Goal: Transaction & Acquisition: Subscribe to service/newsletter

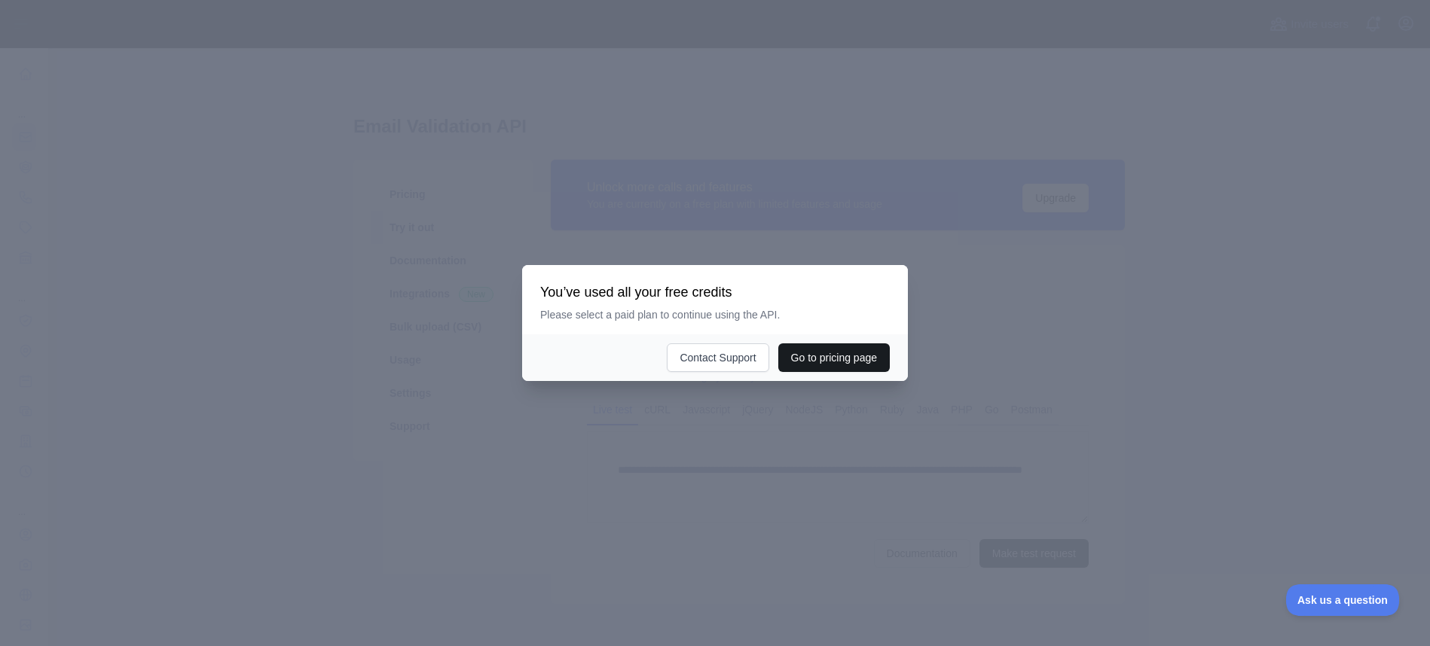
click at [817, 354] on button "Go to pricing page" at bounding box center [833, 358] width 111 height 29
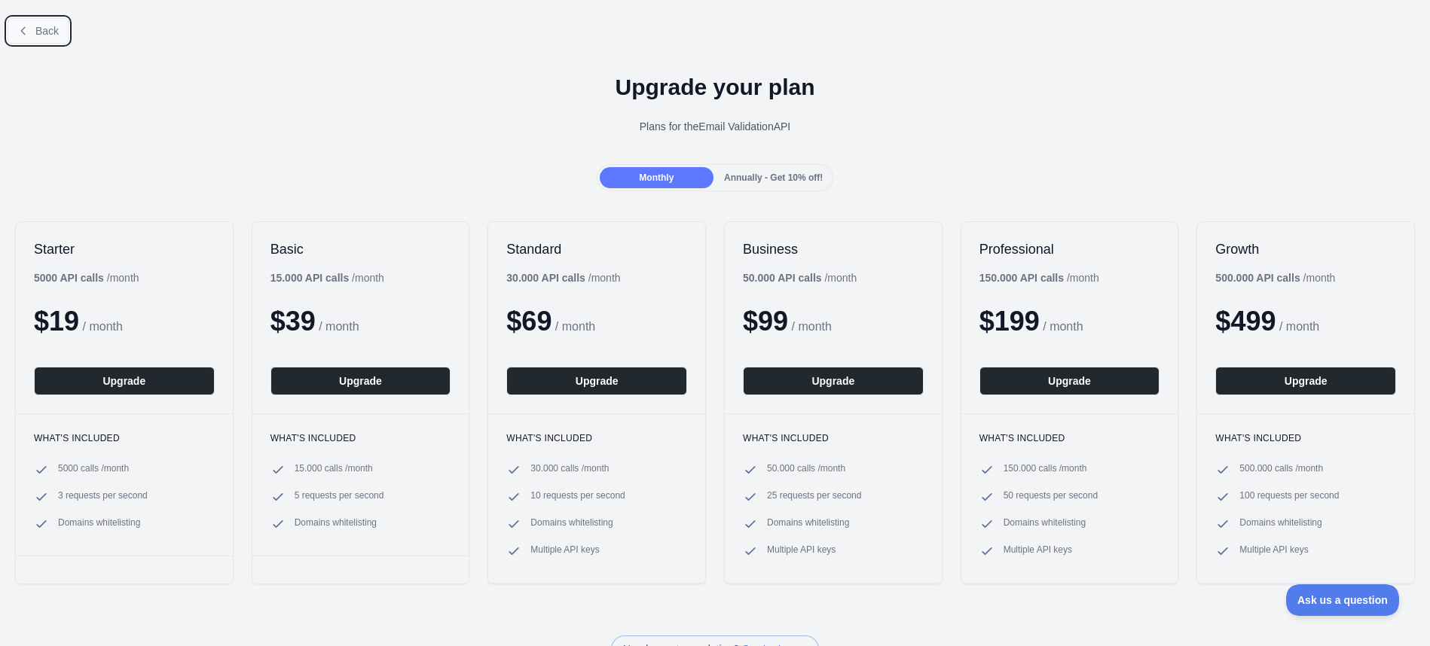
click at [43, 28] on span "Back" at bounding box center [46, 31] width 23 height 12
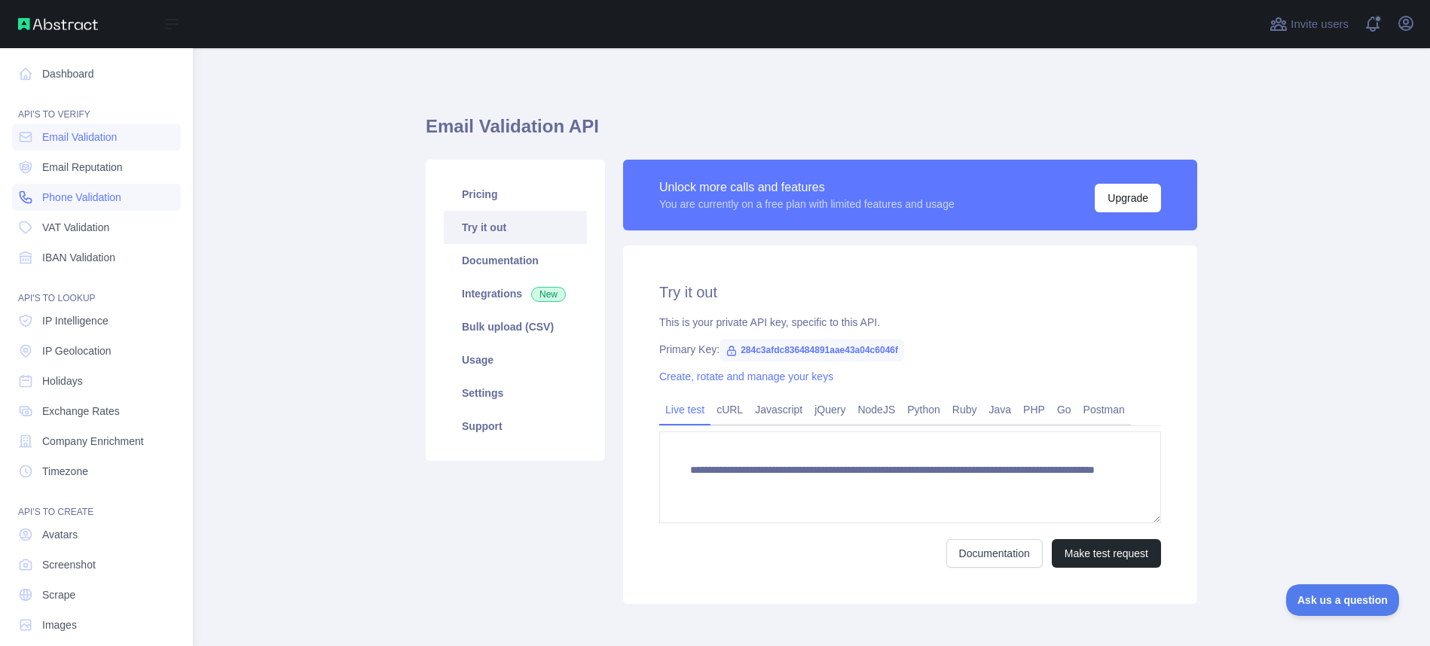
click at [53, 194] on span "Phone Validation" at bounding box center [81, 197] width 79 height 15
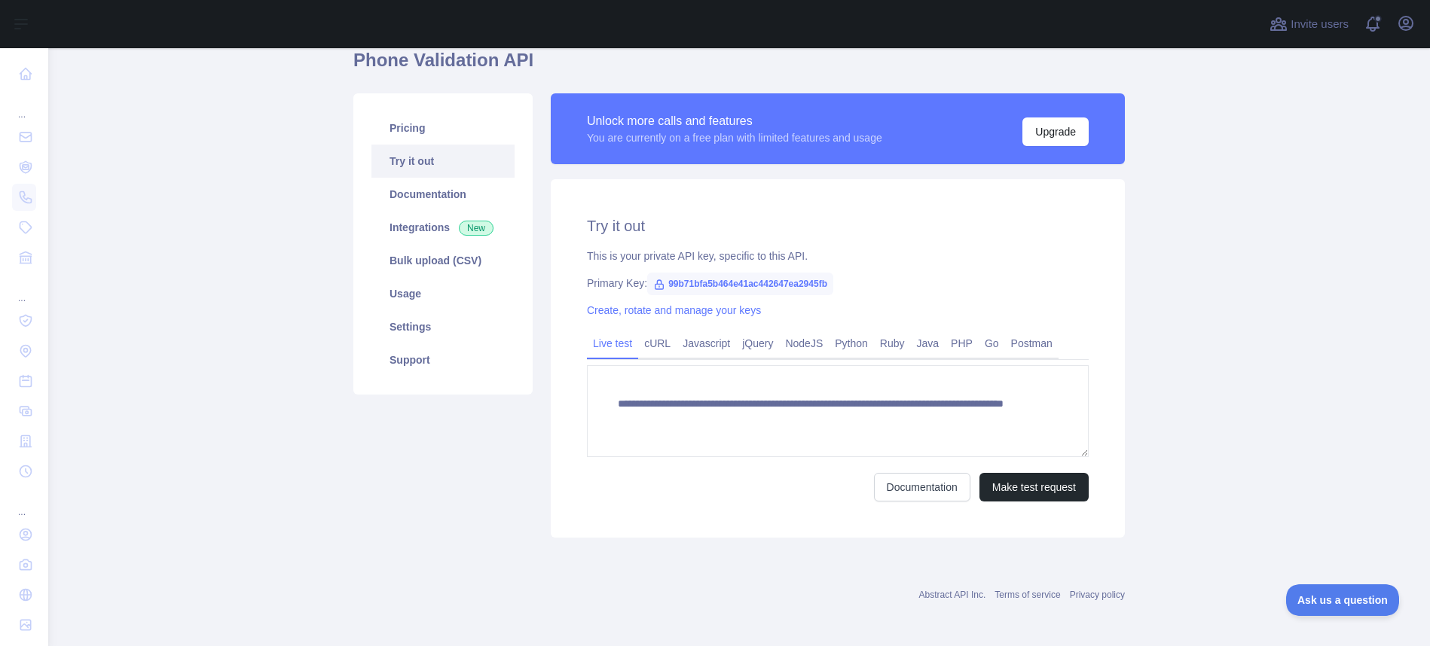
scroll to position [69, 0]
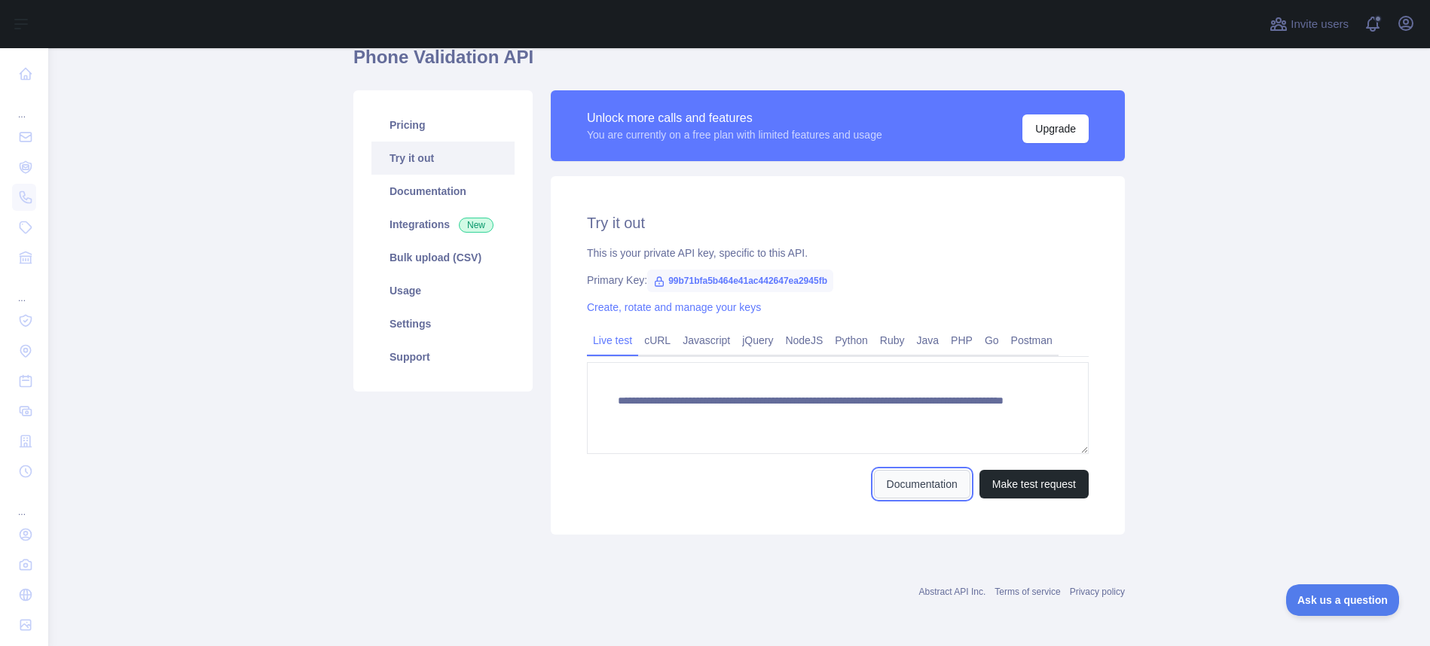
click at [913, 487] on link "Documentation" at bounding box center [922, 484] width 96 height 29
click at [414, 124] on link "Pricing" at bounding box center [442, 124] width 143 height 33
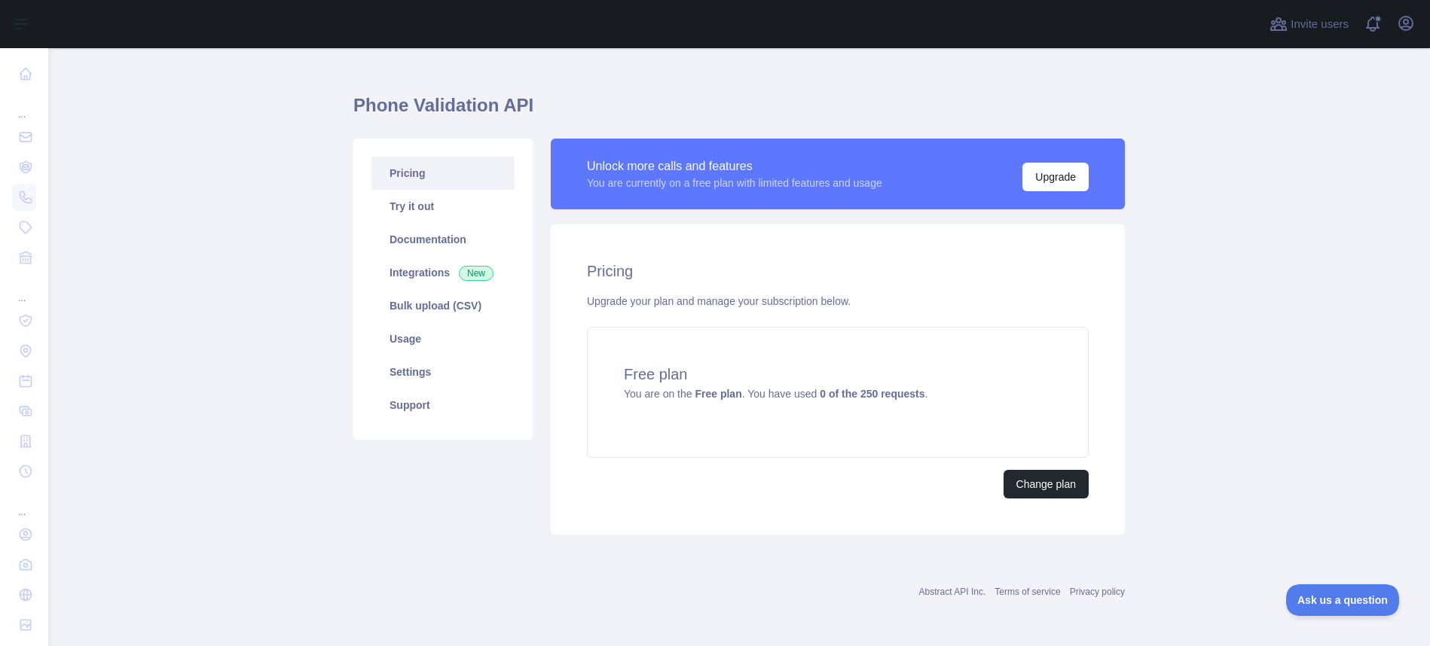
scroll to position [21, 0]
click at [1035, 484] on button "Change plan" at bounding box center [1045, 484] width 85 height 29
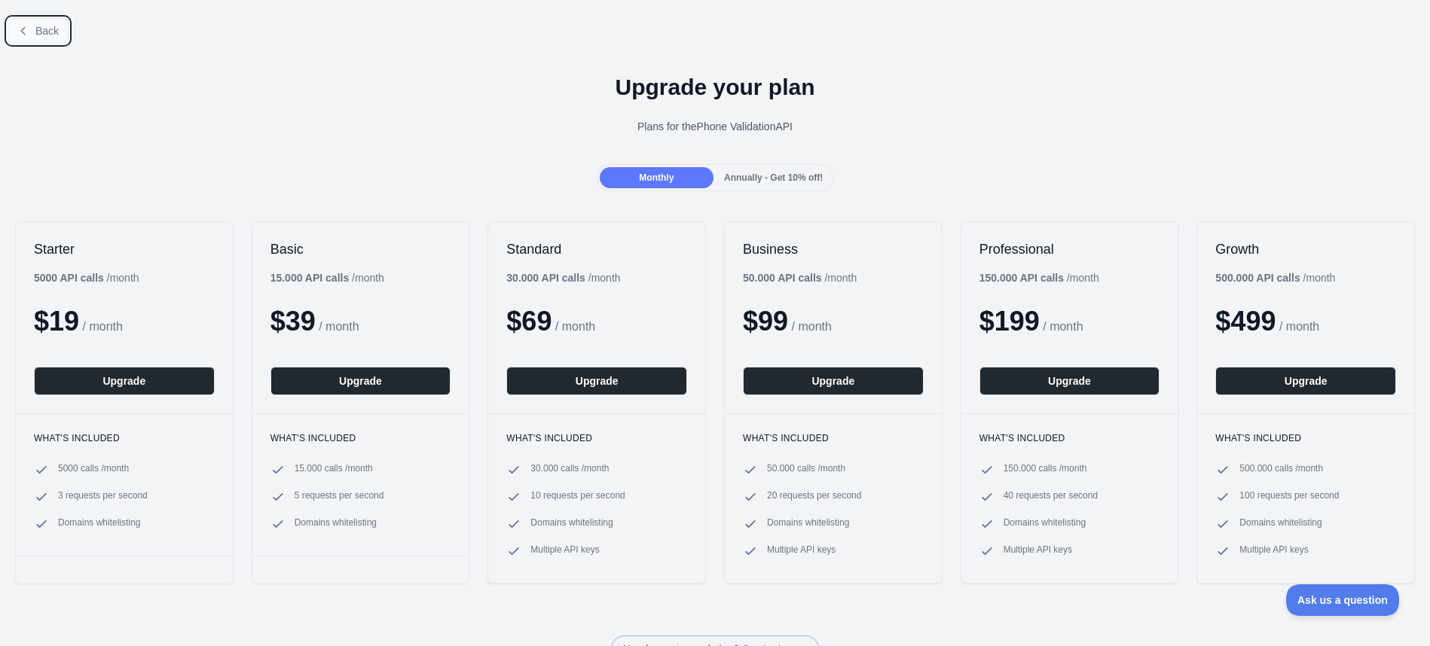
click at [47, 33] on span "Back" at bounding box center [46, 31] width 23 height 12
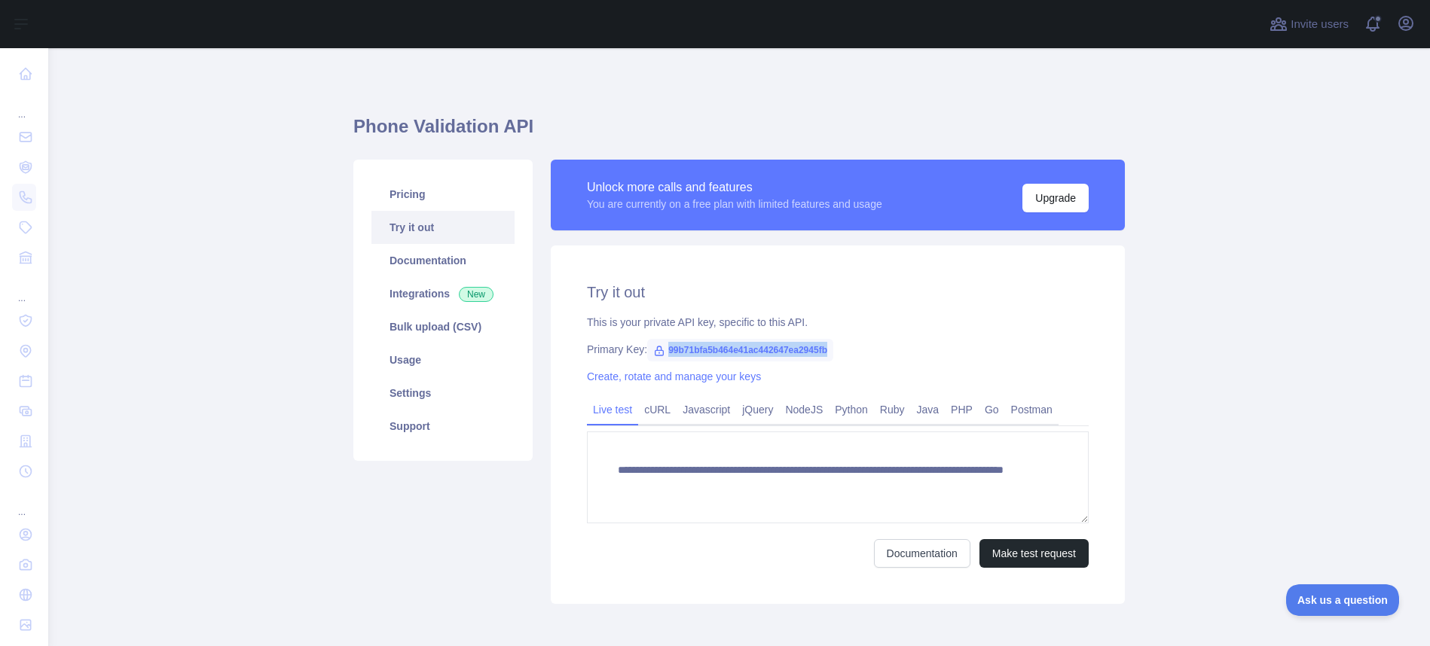
drag, startPoint x: 664, startPoint y: 348, endPoint x: 910, endPoint y: 353, distance: 246.4
click at [910, 353] on div "Primary Key: 99b71bfa5b464e41ac442647ea2945fb" at bounding box center [838, 349] width 502 height 15
copy span "99b71bfa5b464e41ac442647ea2945fb"
